Goal: Communication & Community: Connect with others

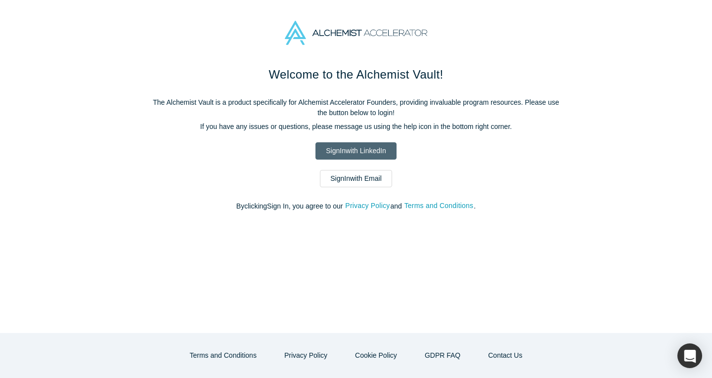
click at [358, 152] on link "Sign In with LinkedIn" at bounding box center [355, 150] width 81 height 17
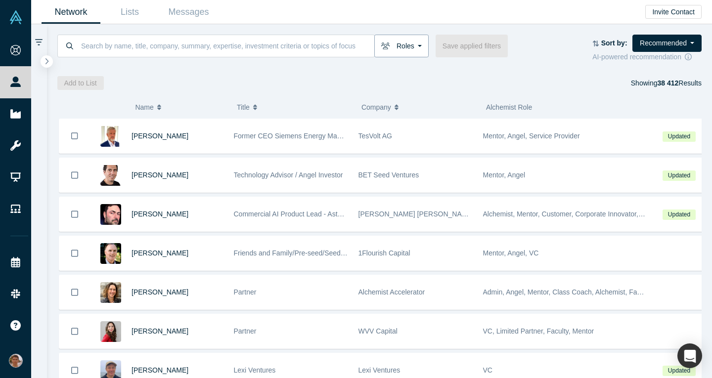
click at [398, 54] on button "Roles" at bounding box center [401, 46] width 54 height 23
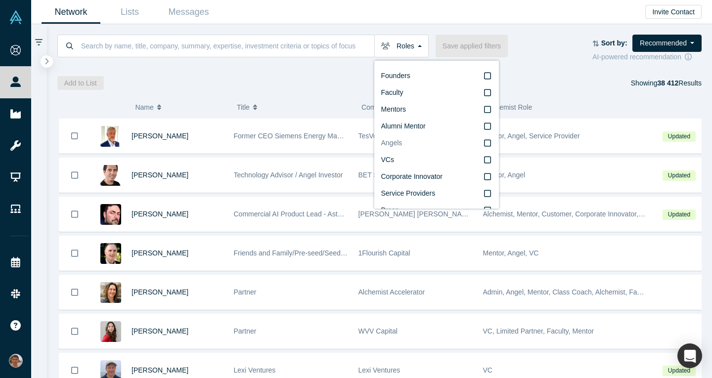
click at [458, 146] on label "Angels" at bounding box center [436, 143] width 111 height 17
click at [0, 0] on input "Angels" at bounding box center [0, 0] width 0 height 0
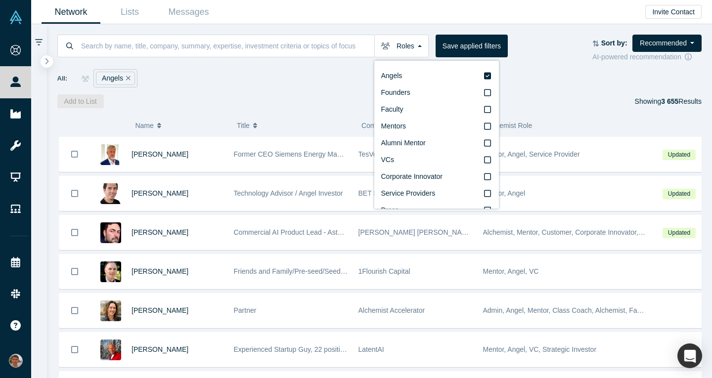
click at [567, 107] on div "Add to List Showing 3 655 Results" at bounding box center [379, 101] width 645 height 14
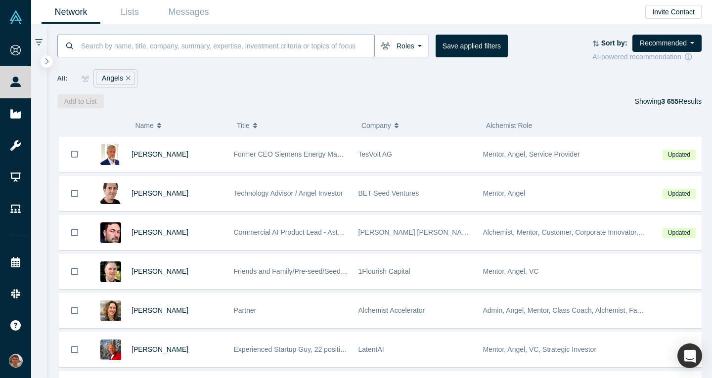
click at [223, 39] on input at bounding box center [227, 45] width 294 height 23
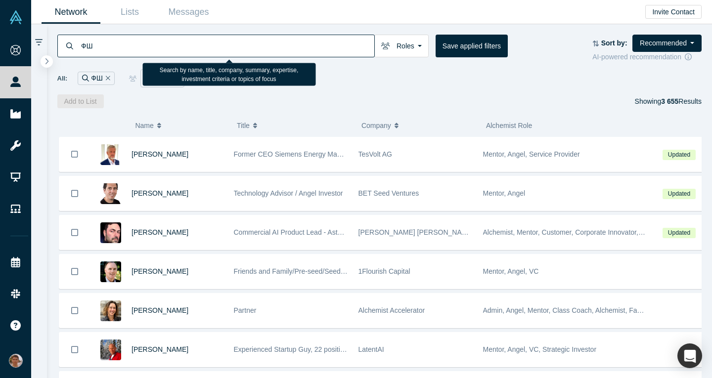
type input "Ф"
type input "AI"
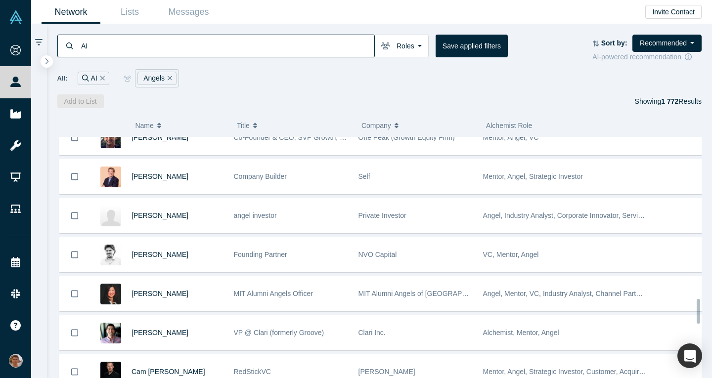
scroll to position [1580, 0]
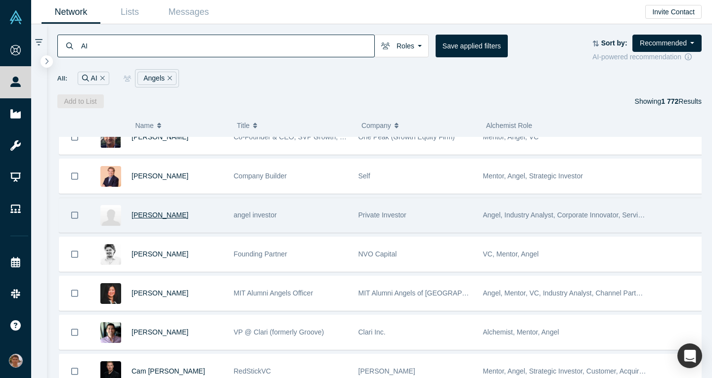
click at [174, 215] on span "Dmitry Kobyshev" at bounding box center [160, 215] width 57 height 8
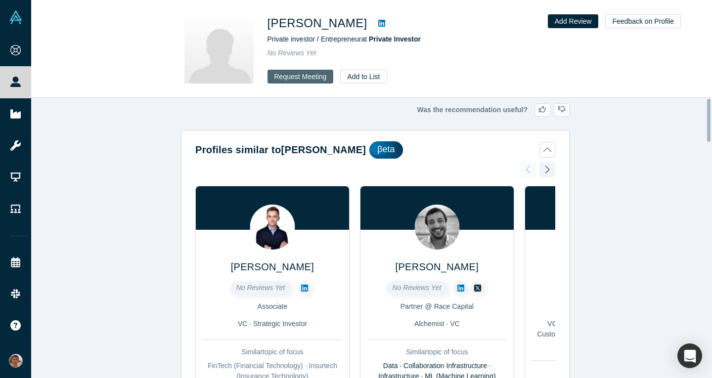
click at [295, 78] on button "Request Meeting" at bounding box center [300, 77] width 66 height 14
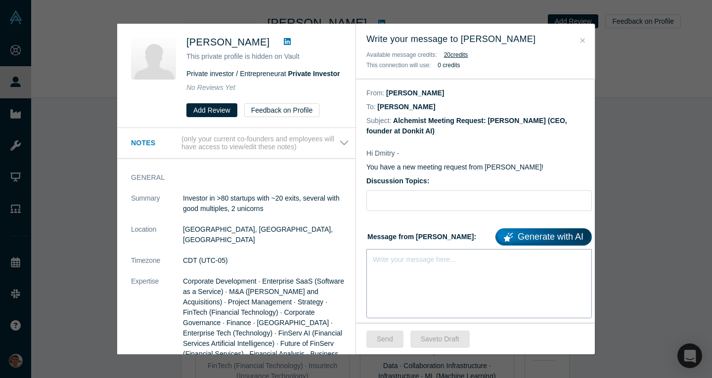
click at [423, 266] on div "Write your message here..." at bounding box center [478, 283] width 225 height 69
click at [439, 208] on input "Discussion Topics:" at bounding box center [478, 200] width 225 height 21
paste input "Feedback on Enterprise AI Productivity Pitch before Demo Day"
type input "Feedback on Enterprise AI Productivity Pitch before Demo Day"
click at [435, 252] on div "Write your message here..." at bounding box center [478, 283] width 225 height 69
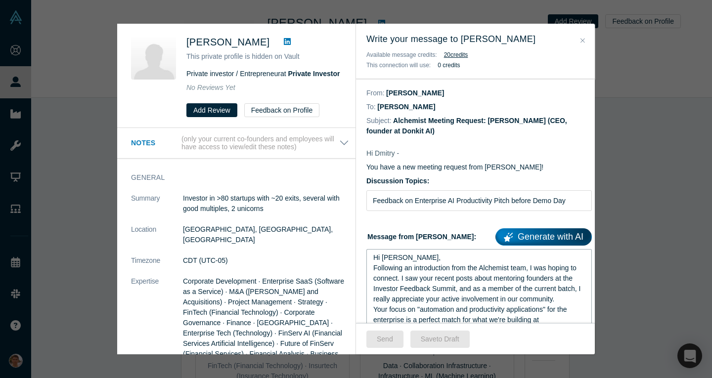
scroll to position [209, 0]
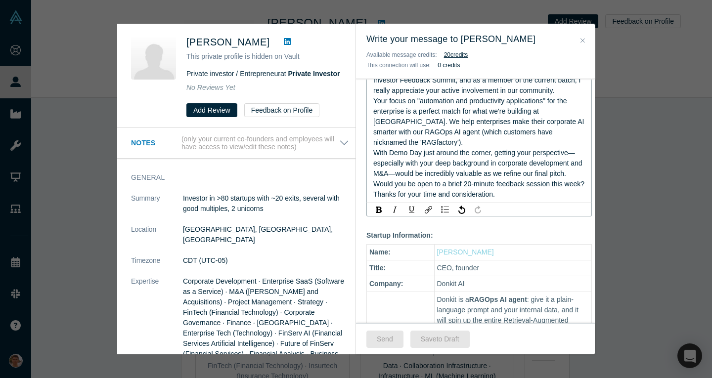
click at [569, 153] on span "With Demo Day just around the corner, getting your perspective—especially with …" at bounding box center [478, 163] width 211 height 29
click at [401, 175] on span "With Demo Day just around the corner, getting your perspective —especially with…" at bounding box center [478, 163] width 211 height 29
click at [414, 176] on span "With Demo Day just around the corner, getting your perspective —especially with…" at bounding box center [478, 163] width 211 height 29
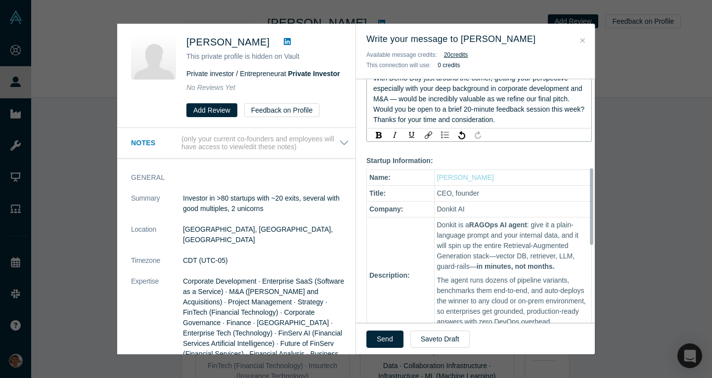
scroll to position [283, 0]
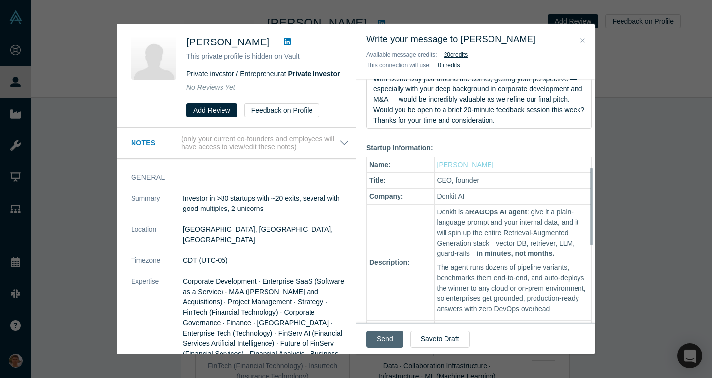
click at [385, 347] on button "Send" at bounding box center [384, 339] width 37 height 17
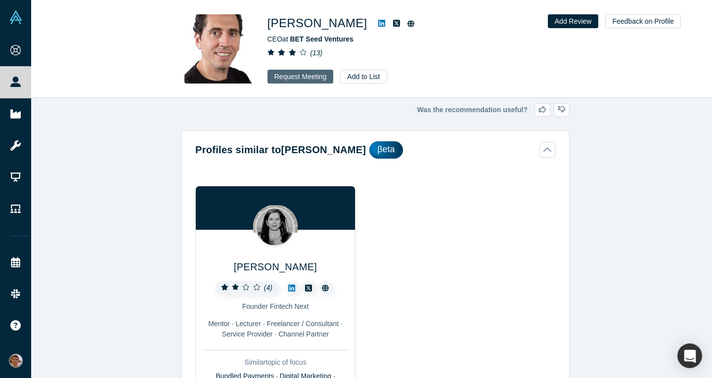
click at [285, 83] on button "Request Meeting" at bounding box center [300, 77] width 66 height 14
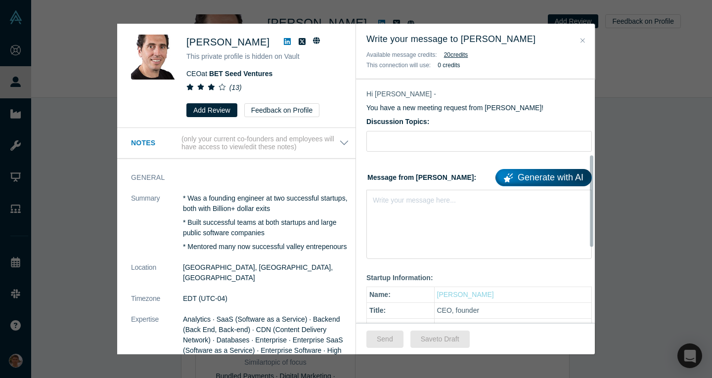
scroll to position [4, 0]
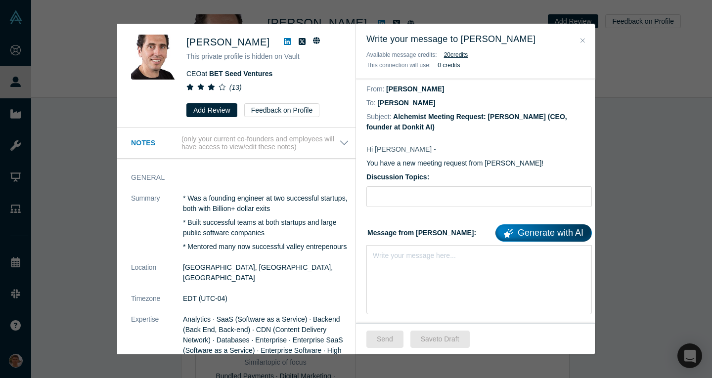
click at [581, 36] on button "Close" at bounding box center [582, 40] width 10 height 11
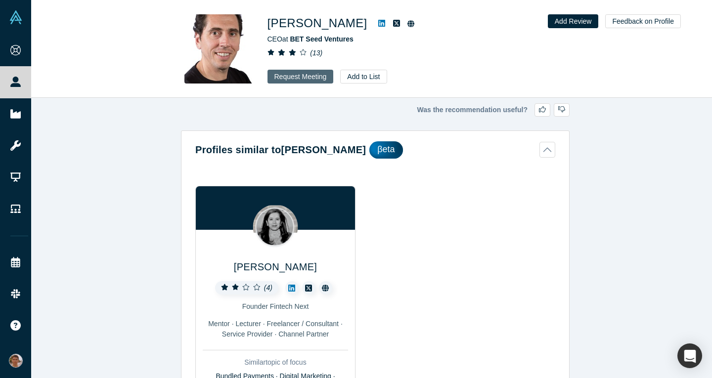
click at [313, 75] on button "Request Meeting" at bounding box center [300, 77] width 66 height 14
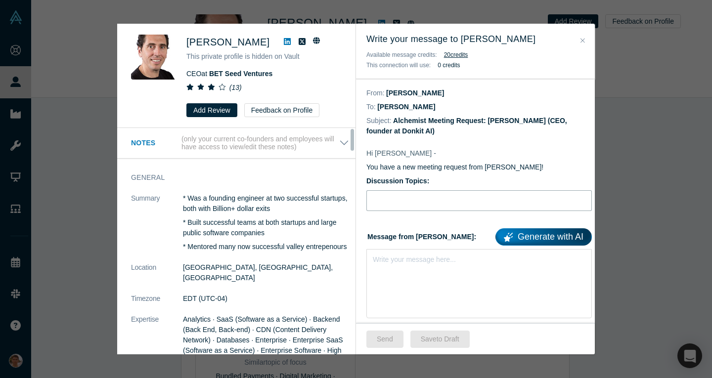
click at [428, 196] on input "Discussion Topics:" at bounding box center [478, 200] width 225 height 21
paste input "Feedback on Donkit's pitch and strategy before Alchemist Demo Day"
type input "Feedback on Donkit's pitch and strategy before Alchemist Demo Day"
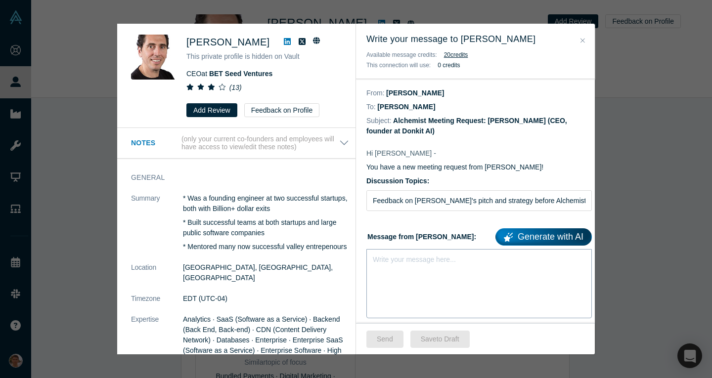
click at [381, 299] on div "Write your message here..." at bounding box center [478, 283] width 225 height 69
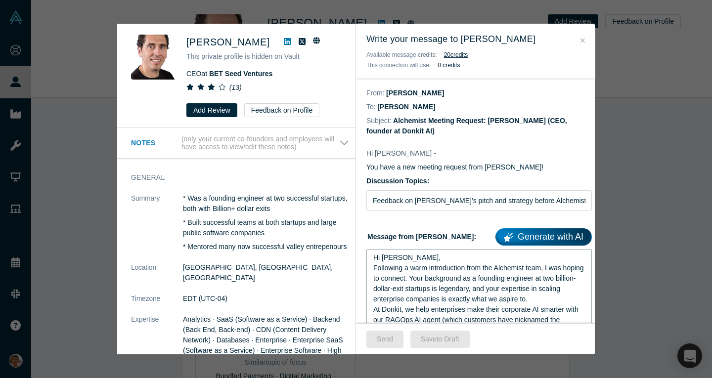
click at [419, 268] on span "Following a warm introduction from the Alchemist team, I was hoping to connect.…" at bounding box center [479, 283] width 213 height 39
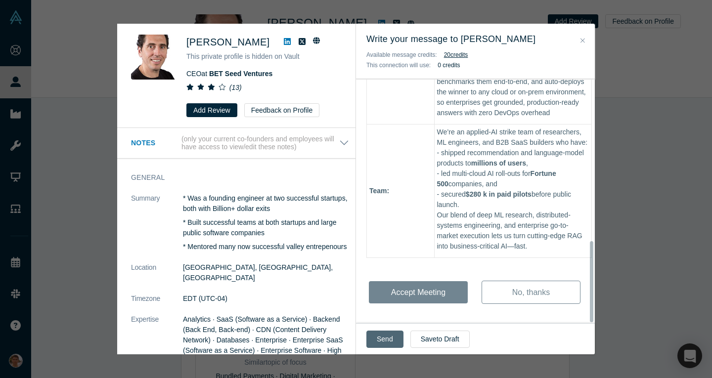
scroll to position [476, 0]
click at [386, 337] on button "Send" at bounding box center [384, 339] width 37 height 17
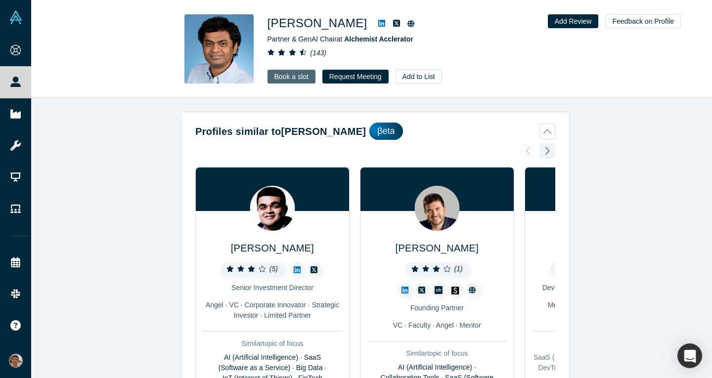
click at [297, 77] on link "Book a slot" at bounding box center [291, 77] width 48 height 14
click at [251, 43] on img at bounding box center [218, 48] width 69 height 69
click at [333, 43] on span "Partner & GenAI Chair at Alchemist Acclerator" at bounding box center [340, 39] width 146 height 8
click at [347, 39] on span "Alchemist Acclerator" at bounding box center [378, 39] width 69 height 8
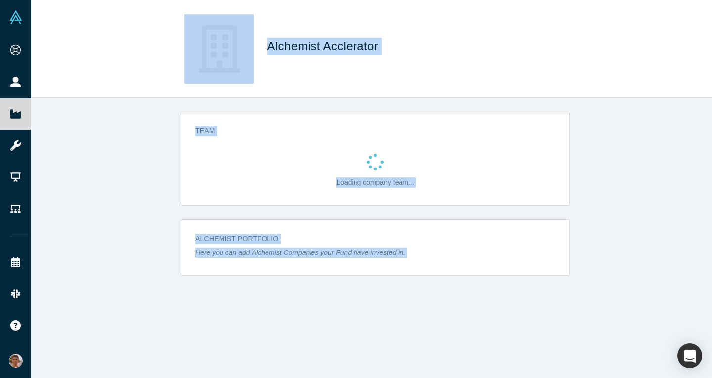
click at [347, 39] on div "Alchemist Acclerator Team Loading company team... Alchemist Portfolio Here you …" at bounding box center [371, 189] width 681 height 378
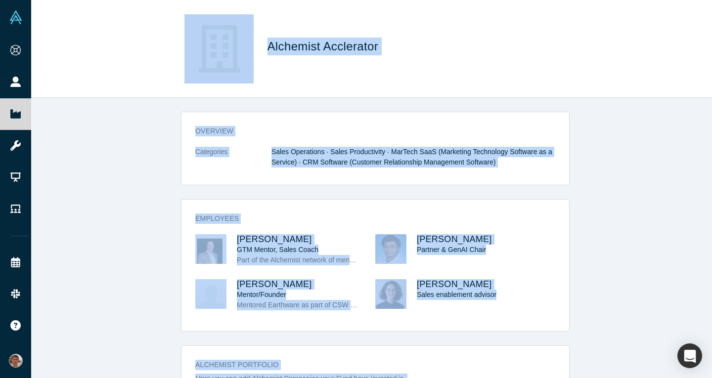
click at [611, 222] on div "overview Categories Sales Operations · Sales Productivity · MarTech SaaS (Marke…" at bounding box center [375, 242] width 688 height 288
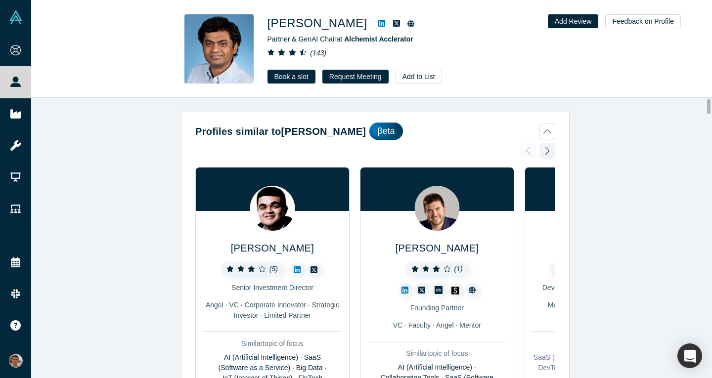
scroll to position [48, 0]
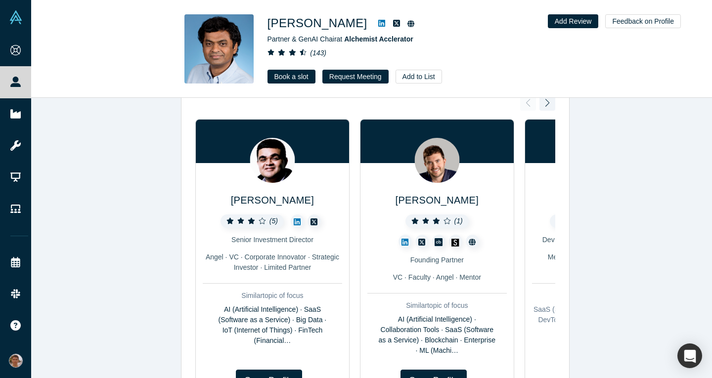
click at [542, 106] on div at bounding box center [547, 103] width 16 height 22
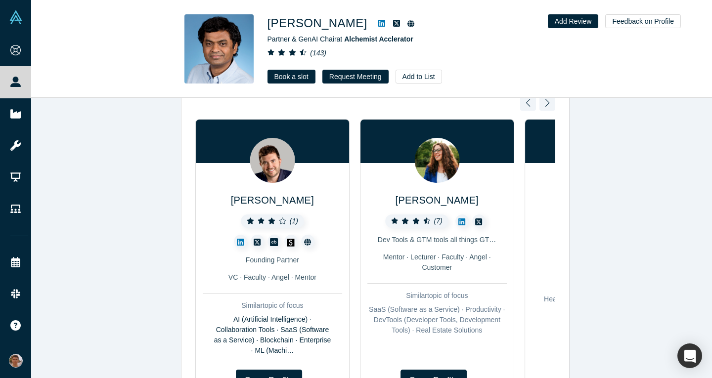
drag, startPoint x: 542, startPoint y: 106, endPoint x: 508, endPoint y: 194, distance: 94.6
click at [508, 194] on div "Pratik Budhdev ( 5 ) Senior Investment Director Angel · VC · Corporate Innovato…" at bounding box center [375, 259] width 360 height 328
click at [495, 204] on h2 "[PERSON_NAME]" at bounding box center [436, 185] width 139 height 44
click at [541, 109] on div at bounding box center [547, 103] width 16 height 22
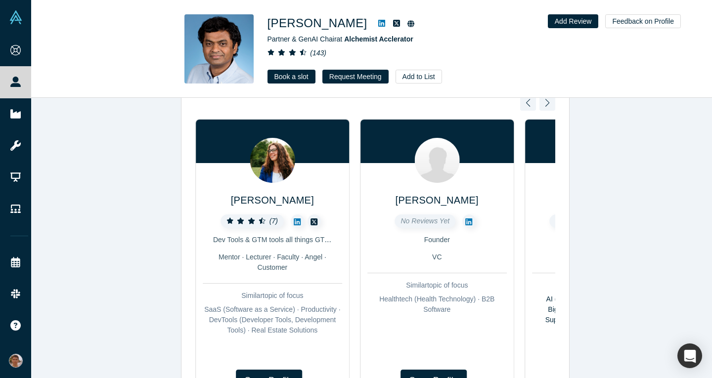
click at [545, 104] on div at bounding box center [547, 103] width 16 height 22
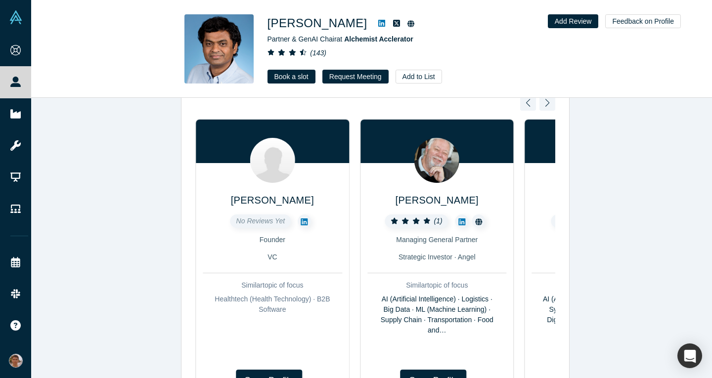
click at [546, 108] on div at bounding box center [547, 103] width 16 height 22
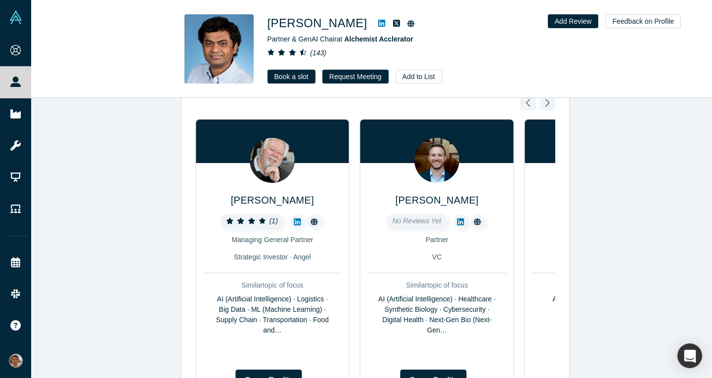
click at [542, 103] on div at bounding box center [547, 103] width 16 height 22
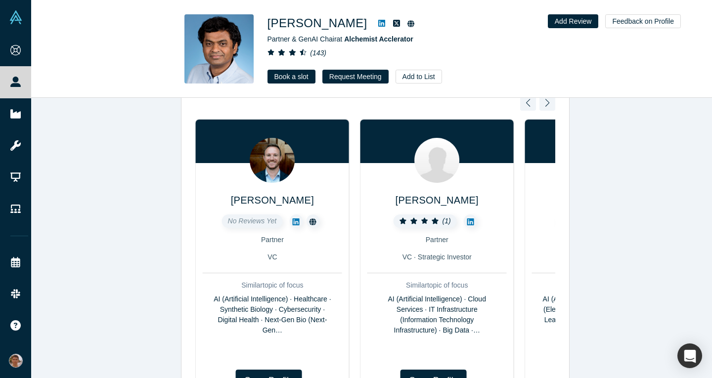
click at [541, 110] on div at bounding box center [547, 103] width 16 height 22
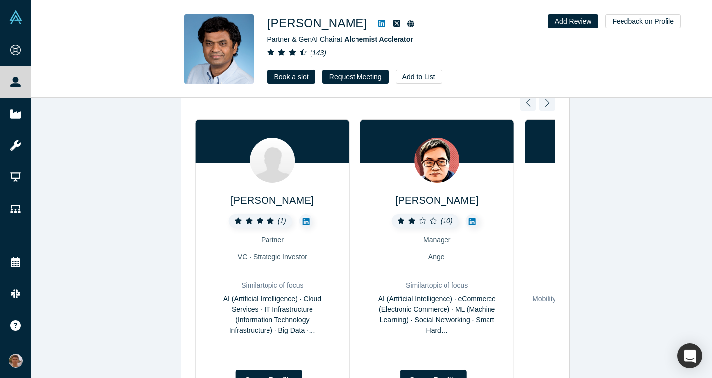
click at [539, 110] on div at bounding box center [547, 103] width 16 height 22
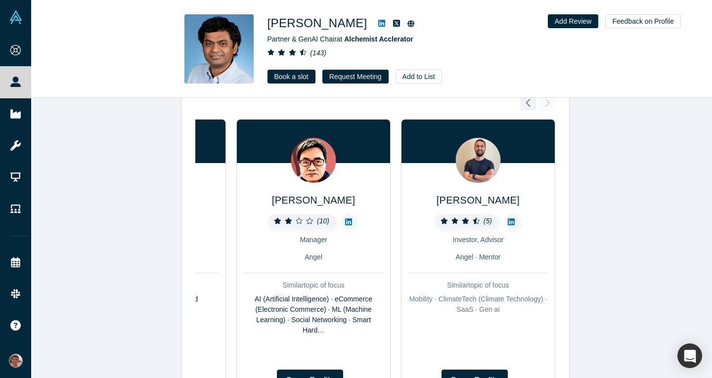
click at [536, 110] on div "Pratik Budhdev ( 5 ) Senior Investment Director Angel · VC · Corporate Innovato…" at bounding box center [375, 259] width 360 height 328
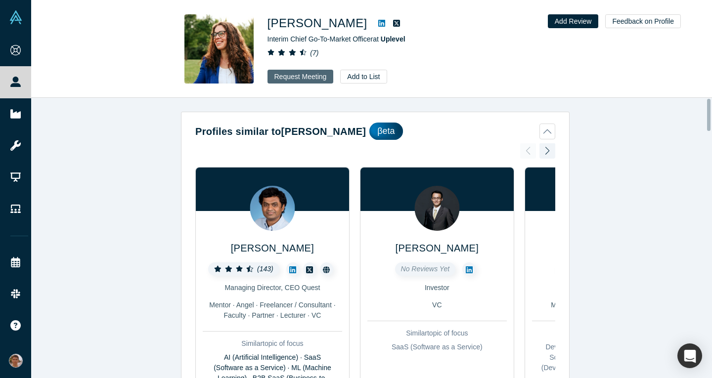
click at [310, 73] on button "Request Meeting" at bounding box center [300, 77] width 66 height 14
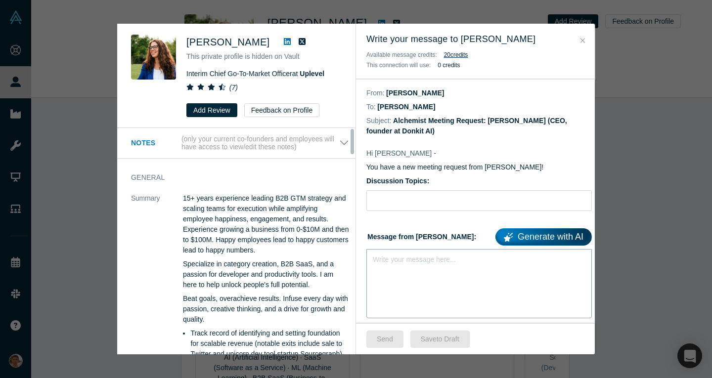
click at [421, 265] on div "Write your message here..." at bounding box center [478, 283] width 225 height 69
click at [426, 191] on input "Discussion Topics:" at bounding box center [478, 200] width 225 height 21
type input "GTM advice for dev2dev startup"
click at [418, 296] on div "Write your message here..." at bounding box center [478, 283] width 225 height 69
click at [520, 240] on link "Generate with AI" at bounding box center [543, 236] width 96 height 17
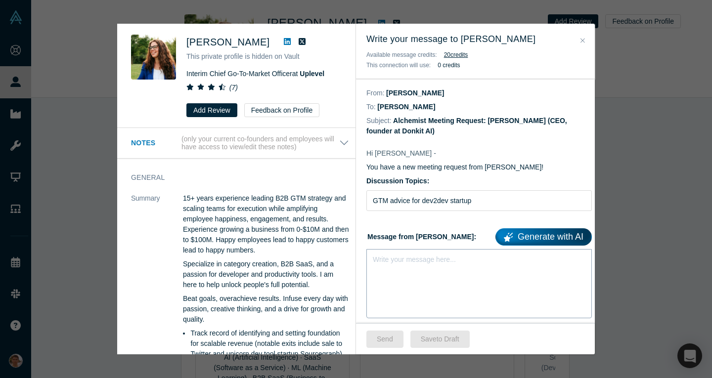
click at [412, 252] on div "Write your message here..." at bounding box center [478, 283] width 225 height 69
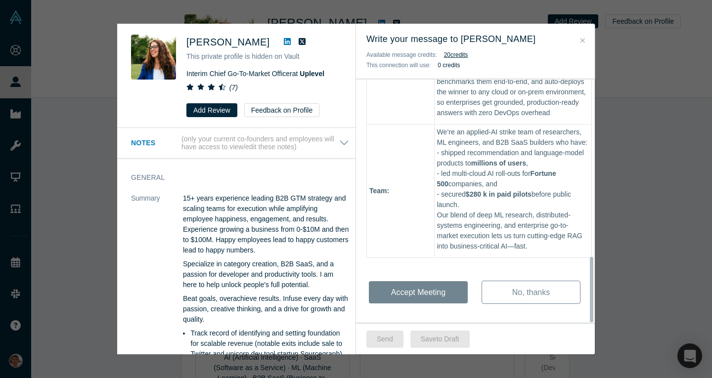
scroll to position [653, 0]
click at [374, 338] on button "Send" at bounding box center [384, 339] width 37 height 17
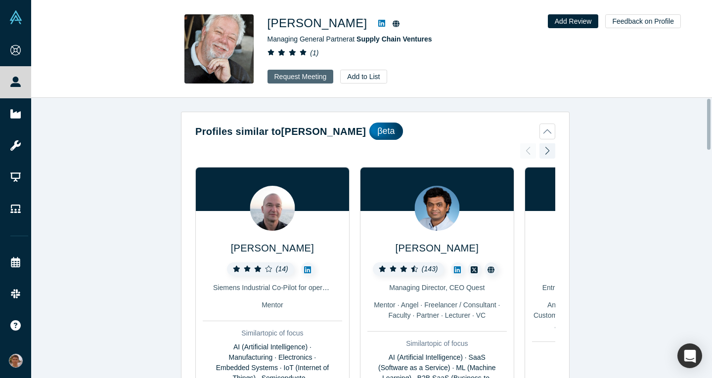
click at [309, 72] on button "Request Meeting" at bounding box center [300, 77] width 66 height 14
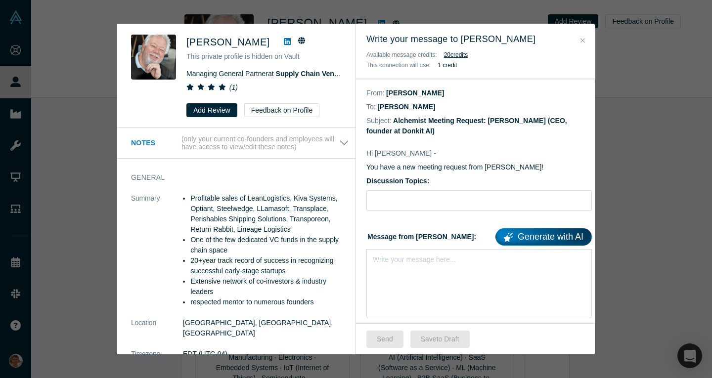
click at [582, 44] on icon "Close" at bounding box center [582, 40] width 4 height 7
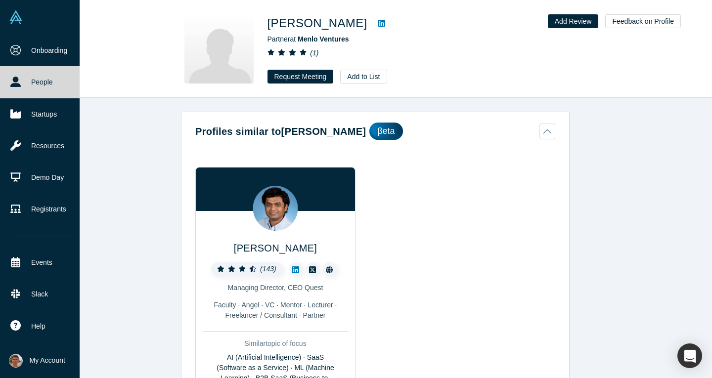
click at [32, 82] on link "People" at bounding box center [43, 82] width 87 height 32
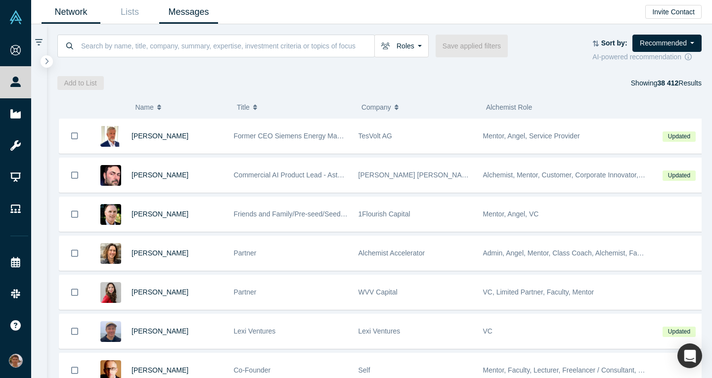
click at [172, 16] on link "Messages" at bounding box center [188, 11] width 59 height 23
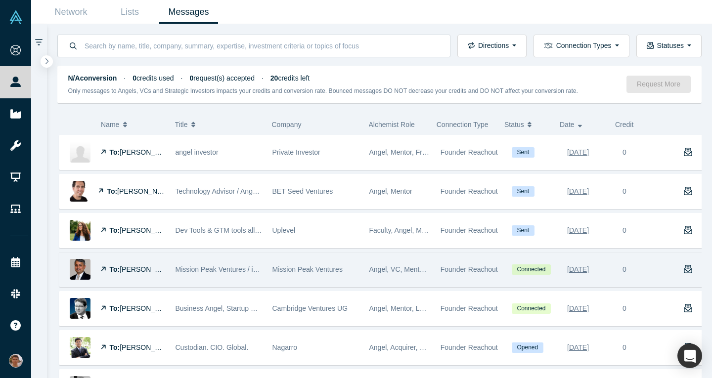
click at [318, 262] on div "Mission Peak Ventures" at bounding box center [315, 270] width 87 height 34
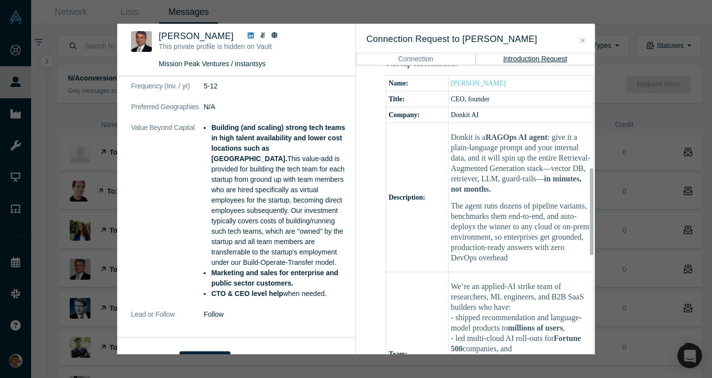
scroll to position [342, 0]
click at [612, 248] on div "Was the recommendation useful? Vipin Chawla This private profile is hidden on V…" at bounding box center [356, 189] width 712 height 378
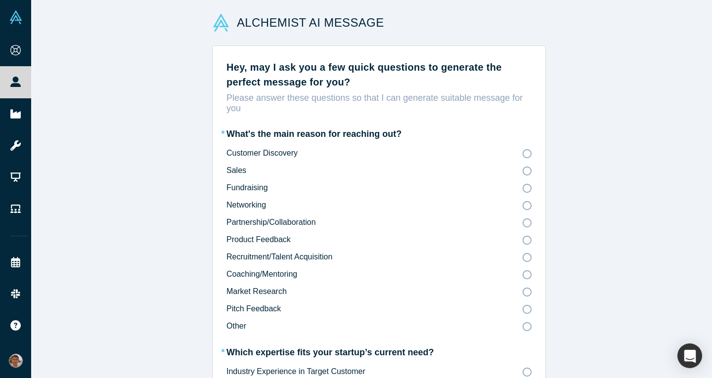
click at [523, 173] on icon at bounding box center [527, 171] width 9 height 9
click at [0, 0] on input "Sales" at bounding box center [0, 0] width 0 height 0
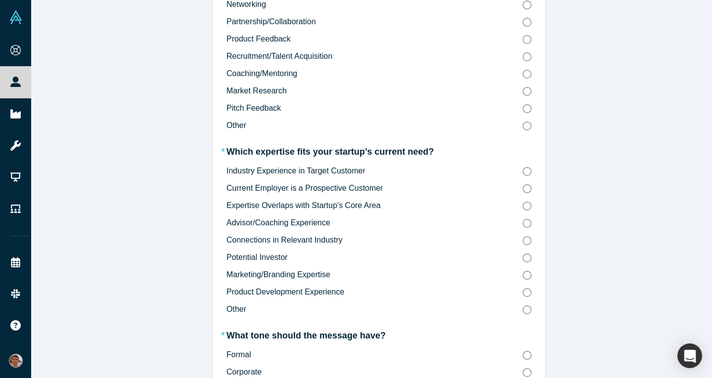
scroll to position [200, 0]
click at [523, 170] on icon at bounding box center [527, 172] width 9 height 9
click at [0, 0] on input "Industry Experience in Target Customer" at bounding box center [0, 0] width 0 height 0
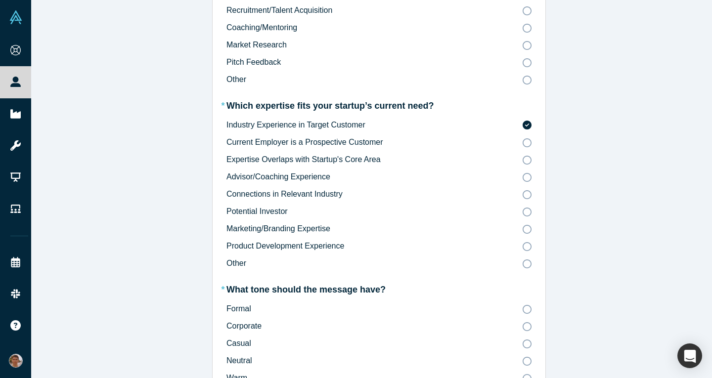
scroll to position [247, 0]
click at [523, 212] on icon at bounding box center [527, 211] width 9 height 9
click at [0, 0] on input "Potential Investor" at bounding box center [0, 0] width 0 height 0
click at [521, 118] on div "* Which expertise fits your startup’s current need? Industry Experience in Targ…" at bounding box center [378, 191] width 305 height 184
click at [523, 177] on icon at bounding box center [527, 177] width 9 height 9
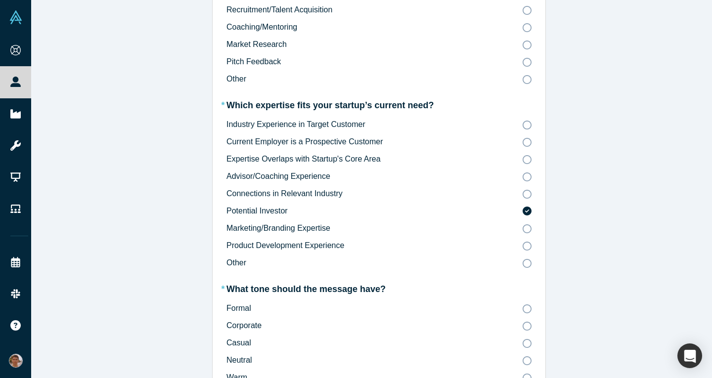
click at [0, 0] on input "Advisor/Coaching Experience" at bounding box center [0, 0] width 0 height 0
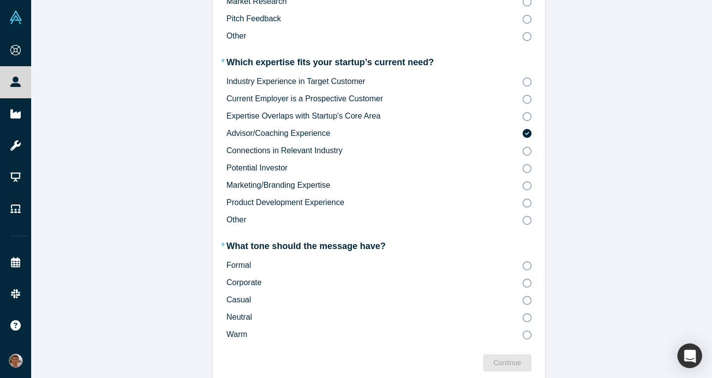
click at [523, 296] on icon at bounding box center [527, 300] width 9 height 9
click at [0, 0] on input "Casual" at bounding box center [0, 0] width 0 height 0
click at [493, 358] on div "Continue" at bounding box center [507, 363] width 28 height 10
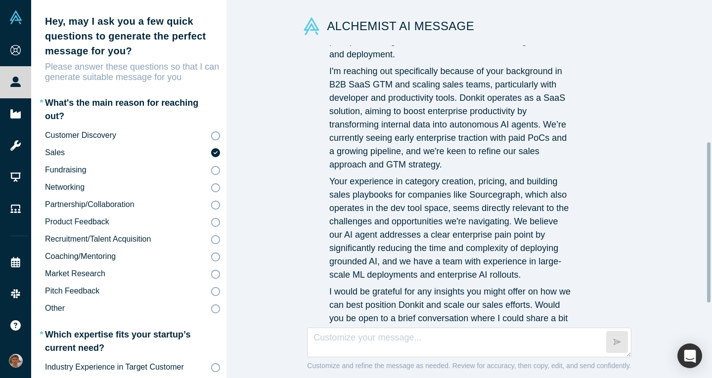
scroll to position [205, 0]
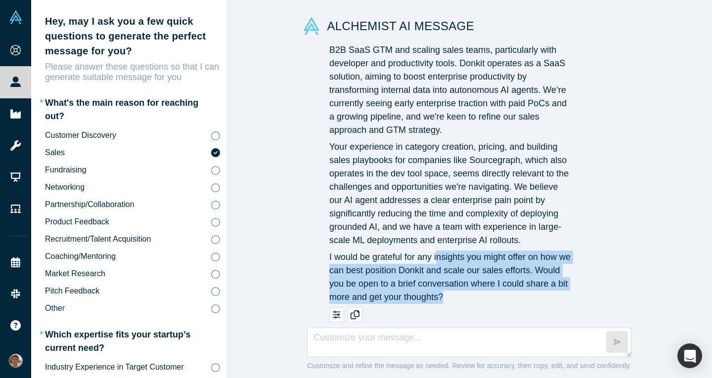
drag, startPoint x: 454, startPoint y: 291, endPoint x: 436, endPoint y: 249, distance: 45.4
click at [436, 249] on div "Hi [PERSON_NAME], My name is [PERSON_NAME], and I lead Donkit AI. We've develop…" at bounding box center [451, 110] width 244 height 388
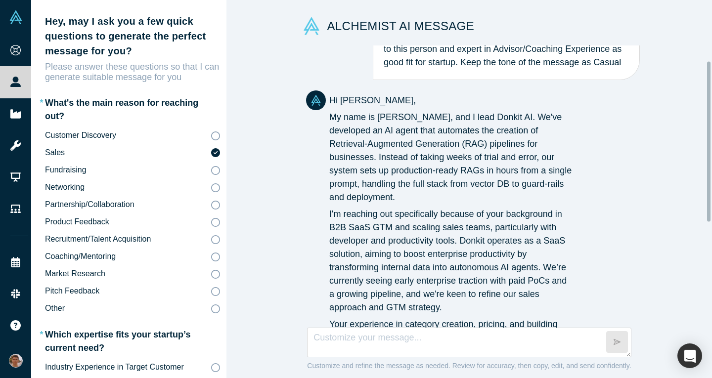
scroll to position [27, 0]
click at [329, 98] on p "Hi Julia," at bounding box center [451, 100] width 244 height 13
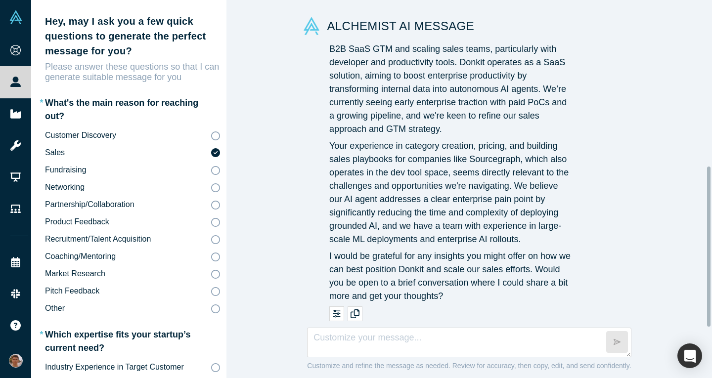
click at [360, 287] on p "I would be grateful for any insights you might offer on how we can best positio…" at bounding box center [451, 276] width 244 height 53
click at [353, 309] on icon "button" at bounding box center [355, 314] width 10 height 10
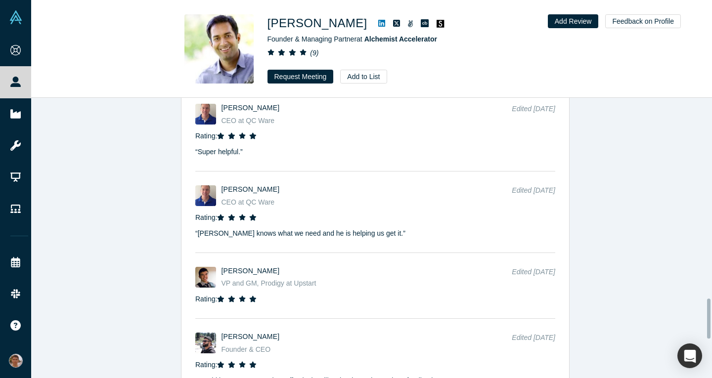
scroll to position [1413, 0]
